Goal: Navigation & Orientation: Find specific page/section

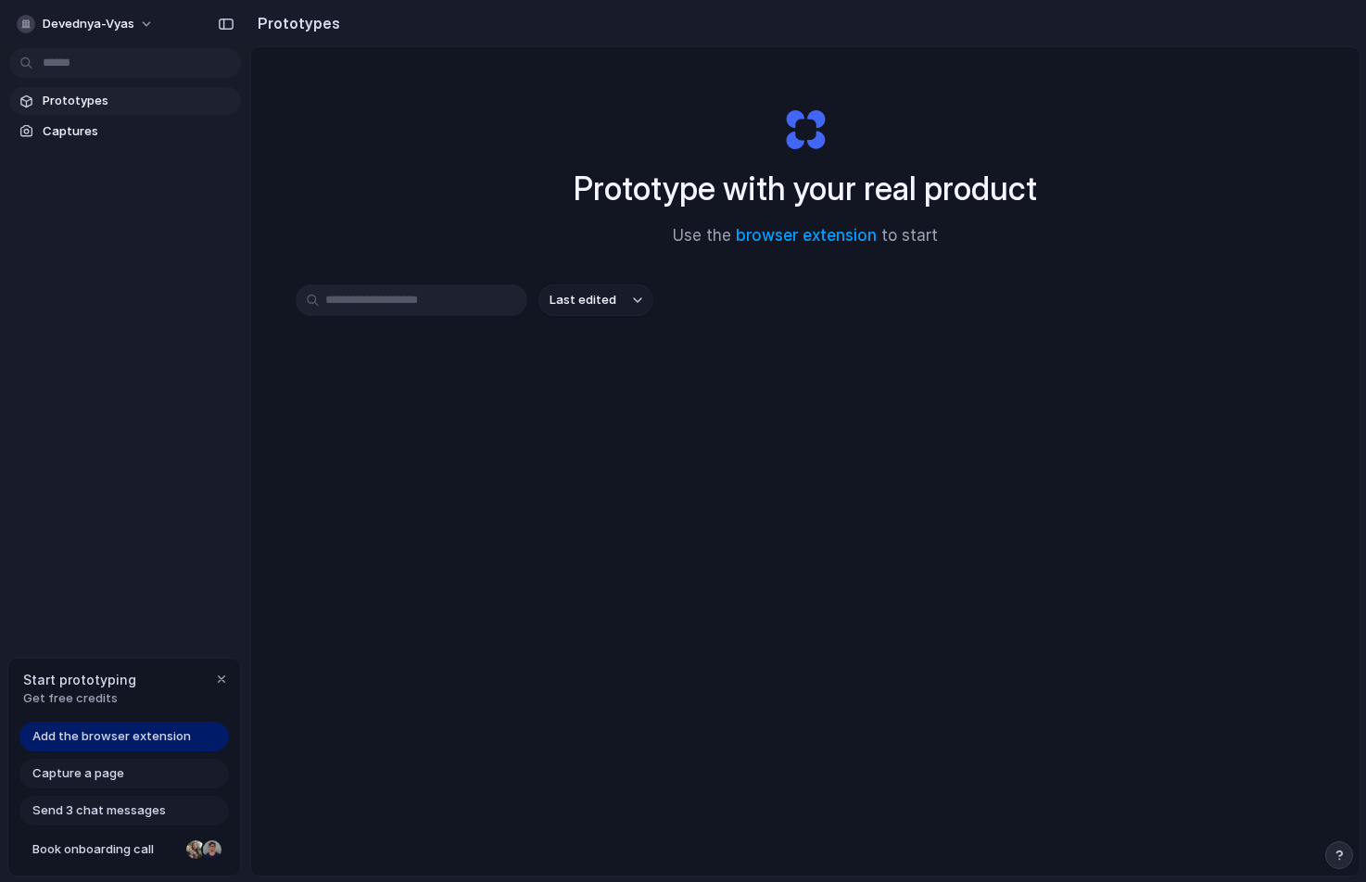
click at [210, 617] on div "devednya-vyas Prototypes Captures Start prototyping Get free credits Add the br…" at bounding box center [125, 441] width 250 height 882
click at [122, 139] on span "Captures" at bounding box center [138, 131] width 191 height 19
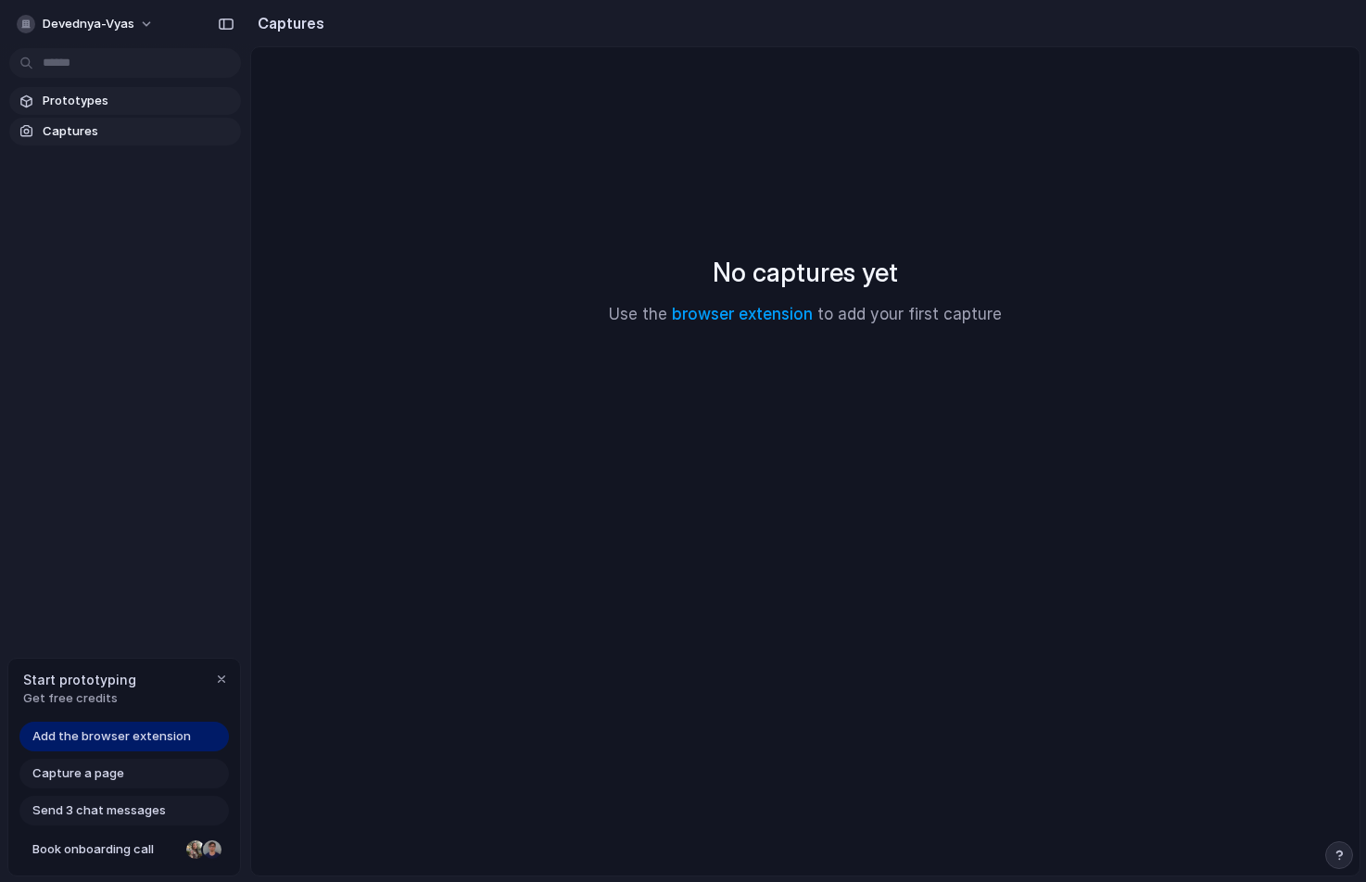
click at [131, 100] on span "Prototypes" at bounding box center [138, 101] width 191 height 19
